Goal: Check status: Check status

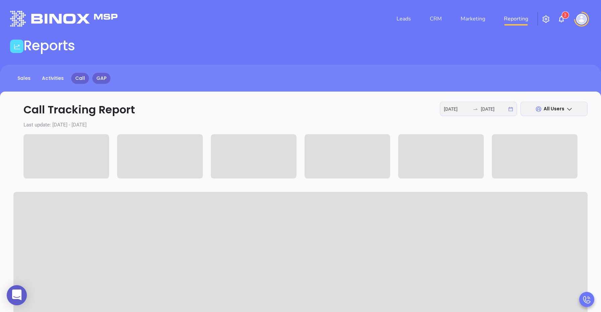
click at [101, 77] on link "GAP" at bounding box center [101, 78] width 18 height 11
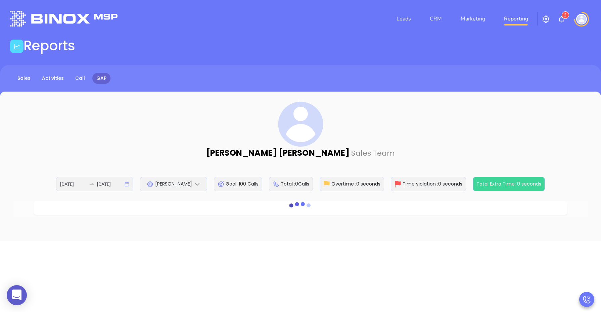
click at [163, 183] on span "[PERSON_NAME]" at bounding box center [173, 184] width 37 height 7
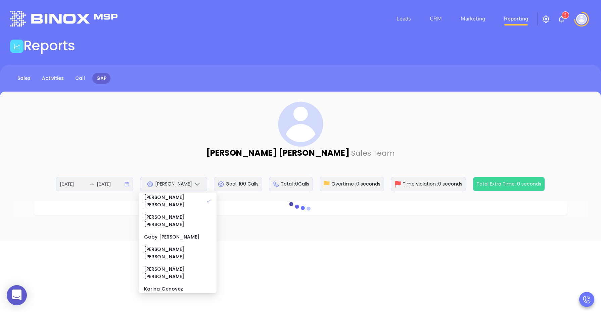
scroll to position [84, 0]
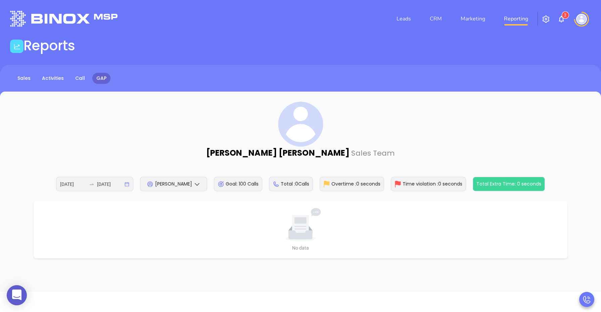
click at [126, 186] on div "[DATE] [DATE]" at bounding box center [94, 184] width 77 height 14
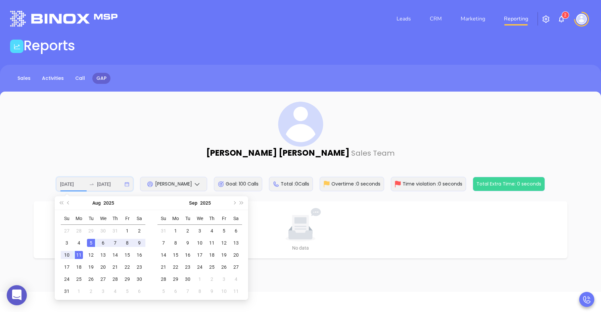
type input "[DATE]"
click at [78, 256] on div "11" at bounding box center [79, 255] width 8 height 8
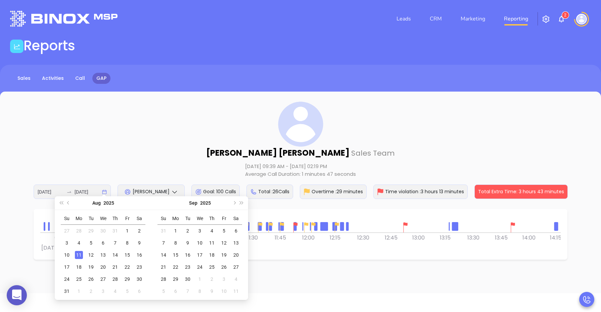
click at [78, 256] on div "11" at bounding box center [79, 255] width 8 height 8
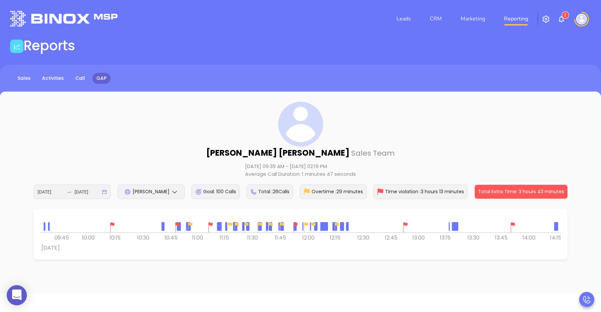
click at [140, 156] on div "[PERSON_NAME] Sales Team [DATE] 09:39 AM - [DATE] 02:19 PM Average Call Duratio…" at bounding box center [300, 150] width 574 height 97
click at [211, 223] on img at bounding box center [211, 228] width 10 height 10
click at [112, 225] on img at bounding box center [112, 228] width 10 height 10
click at [405, 225] on img at bounding box center [406, 228] width 10 height 10
click at [512, 224] on img at bounding box center [513, 228] width 10 height 10
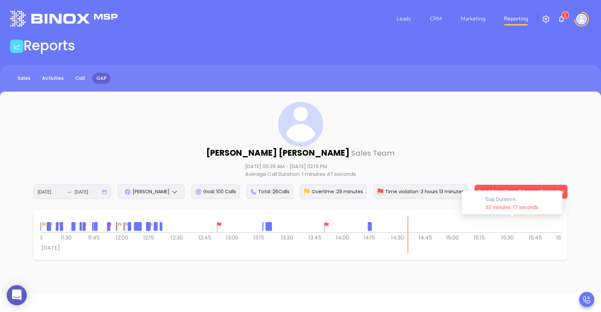
click at [325, 224] on img at bounding box center [327, 228] width 10 height 10
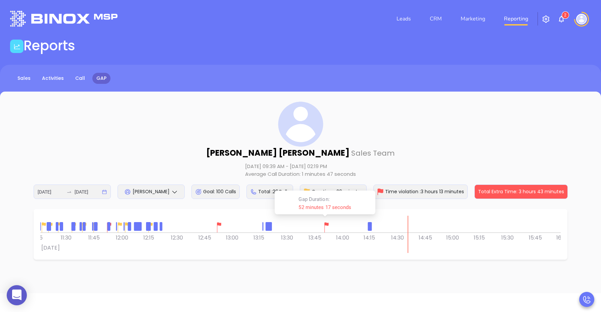
click at [220, 225] on img at bounding box center [219, 228] width 10 height 10
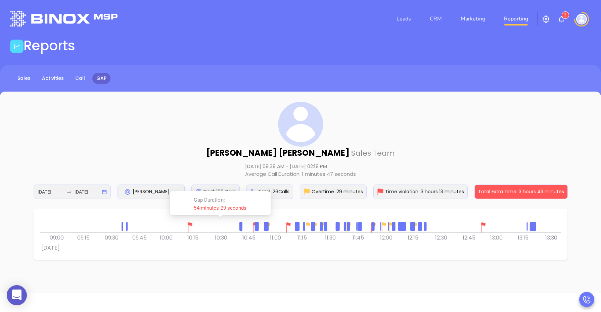
click at [365, 245] on div "0 0 08:45 09:00 09:15 09:30 09:45 10:00 10:15 [DATE] 10:30 10:45 11:00 11:15 11…" at bounding box center [300, 234] width 521 height 37
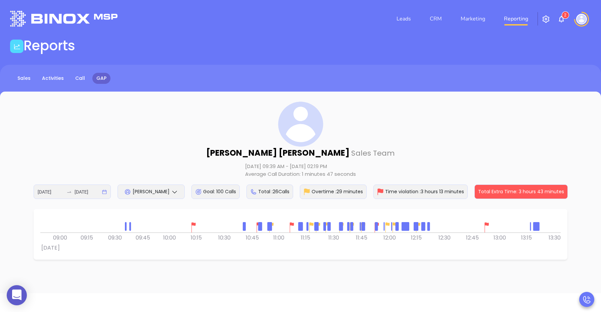
click at [192, 226] on img at bounding box center [193, 228] width 10 height 10
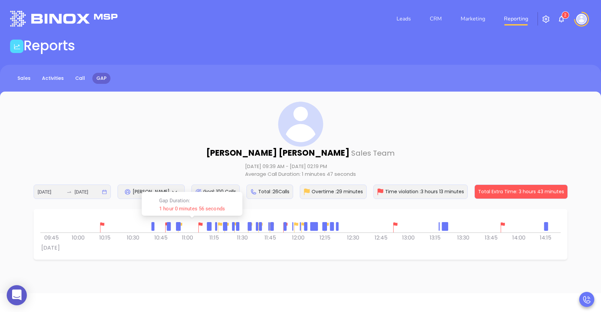
click at [33, 205] on div "[PERSON_NAME] Sales Team [DATE] 09:39 AM - [DATE] 02:19 PM Average Call Duratio…" at bounding box center [300, 193] width 601 height 202
